Goal: Find specific page/section: Find specific page/section

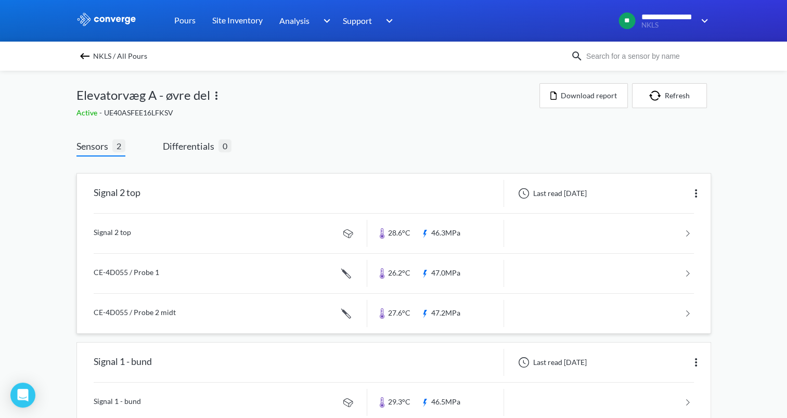
click at [426, 225] on link at bounding box center [394, 234] width 600 height 40
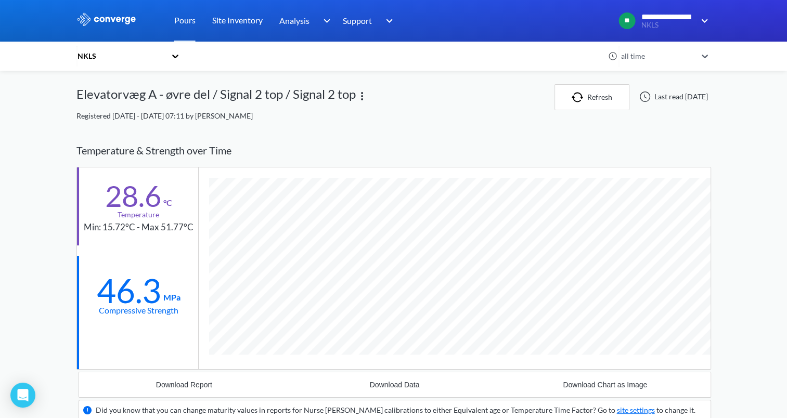
scroll to position [644, 635]
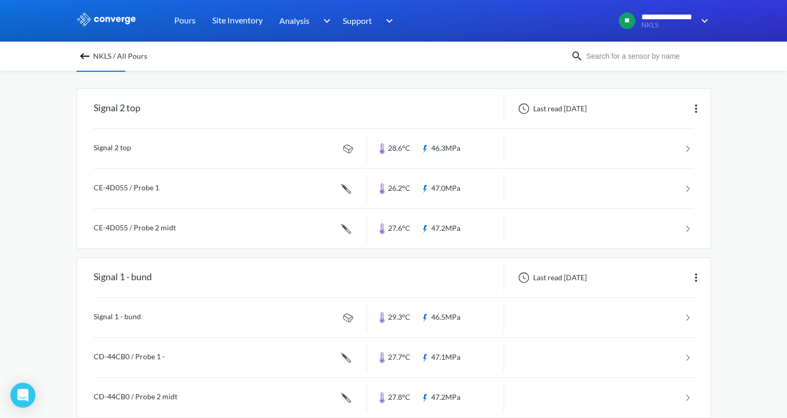
scroll to position [104, 0]
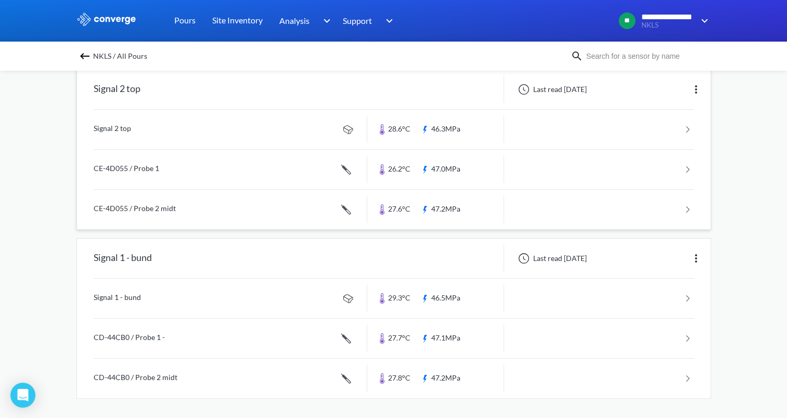
click at [429, 154] on link at bounding box center [394, 170] width 600 height 40
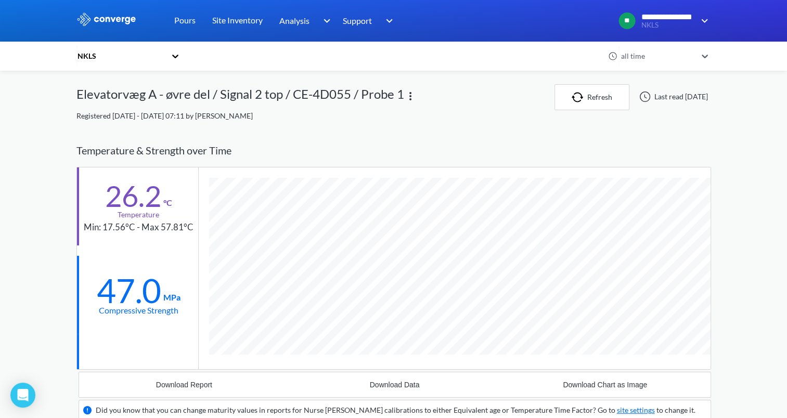
scroll to position [664, 635]
